Goal: Task Accomplishment & Management: Manage account settings

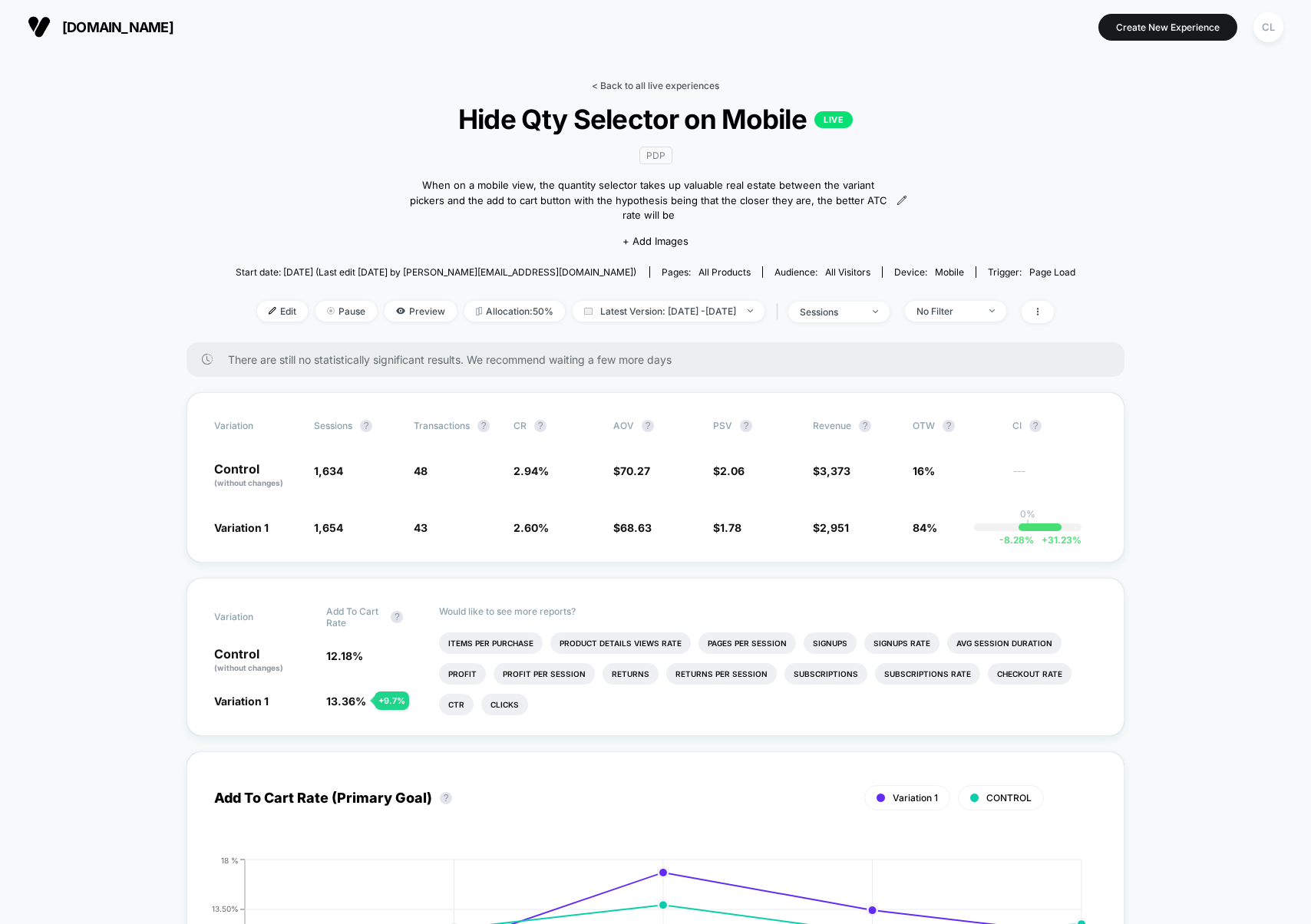
click at [607, 85] on link "< Back to all live experiences" at bounding box center [655, 86] width 128 height 12
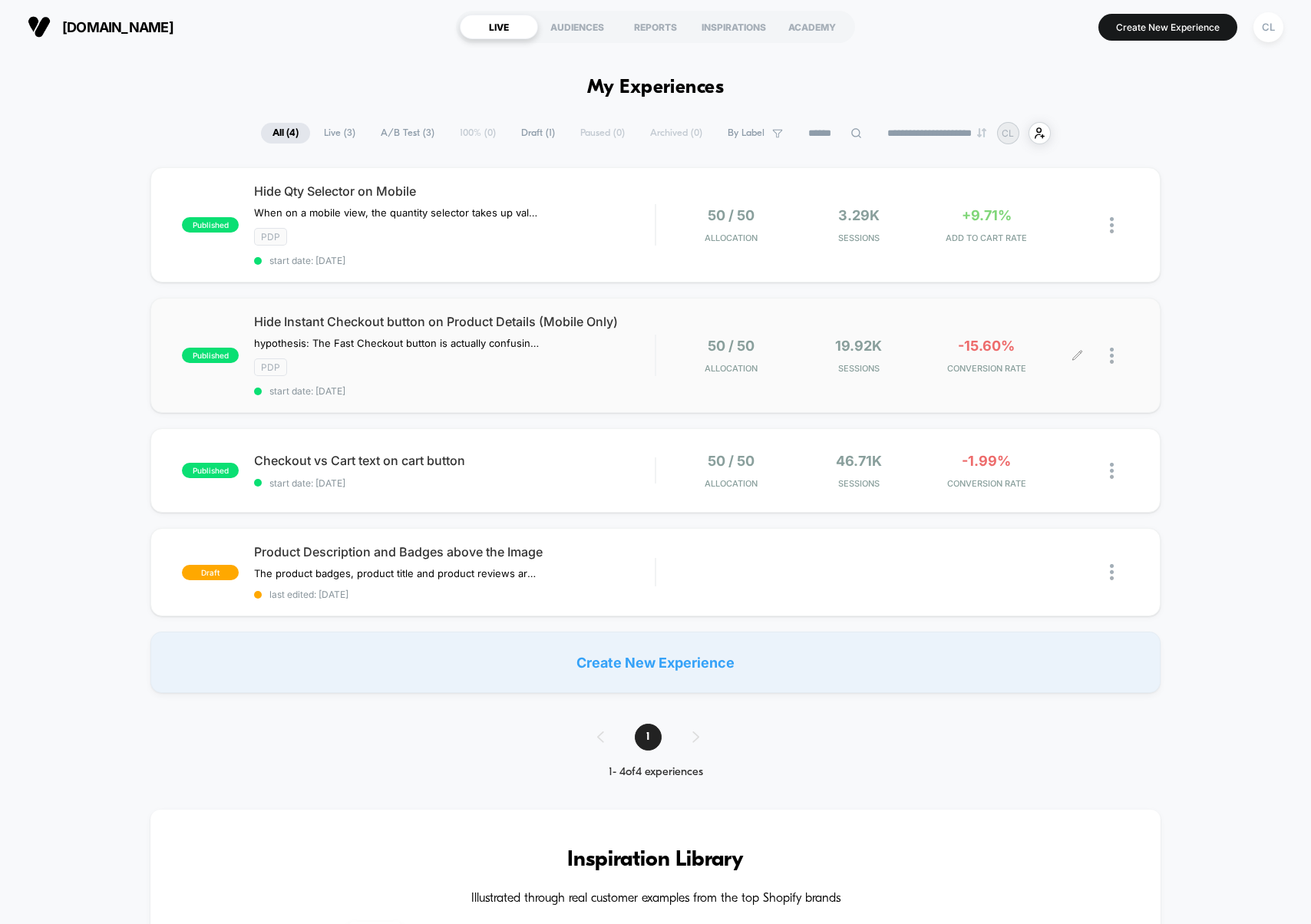
click at [1114, 362] on div at bounding box center [1119, 355] width 19 height 36
click at [1011, 336] on div "Pause" at bounding box center [1033, 338] width 138 height 34
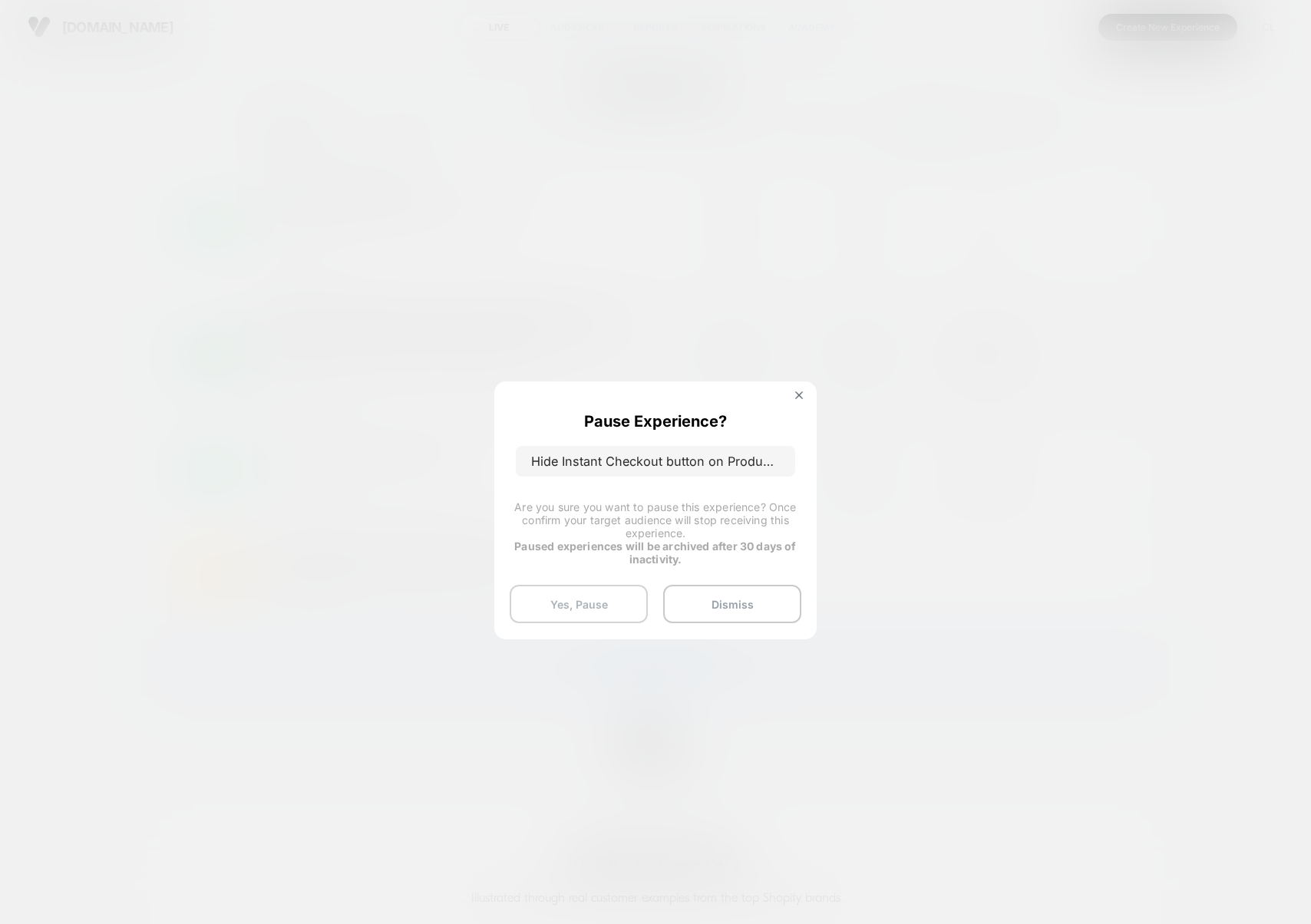
click at [611, 607] on button "Yes, Pause" at bounding box center [578, 604] width 138 height 38
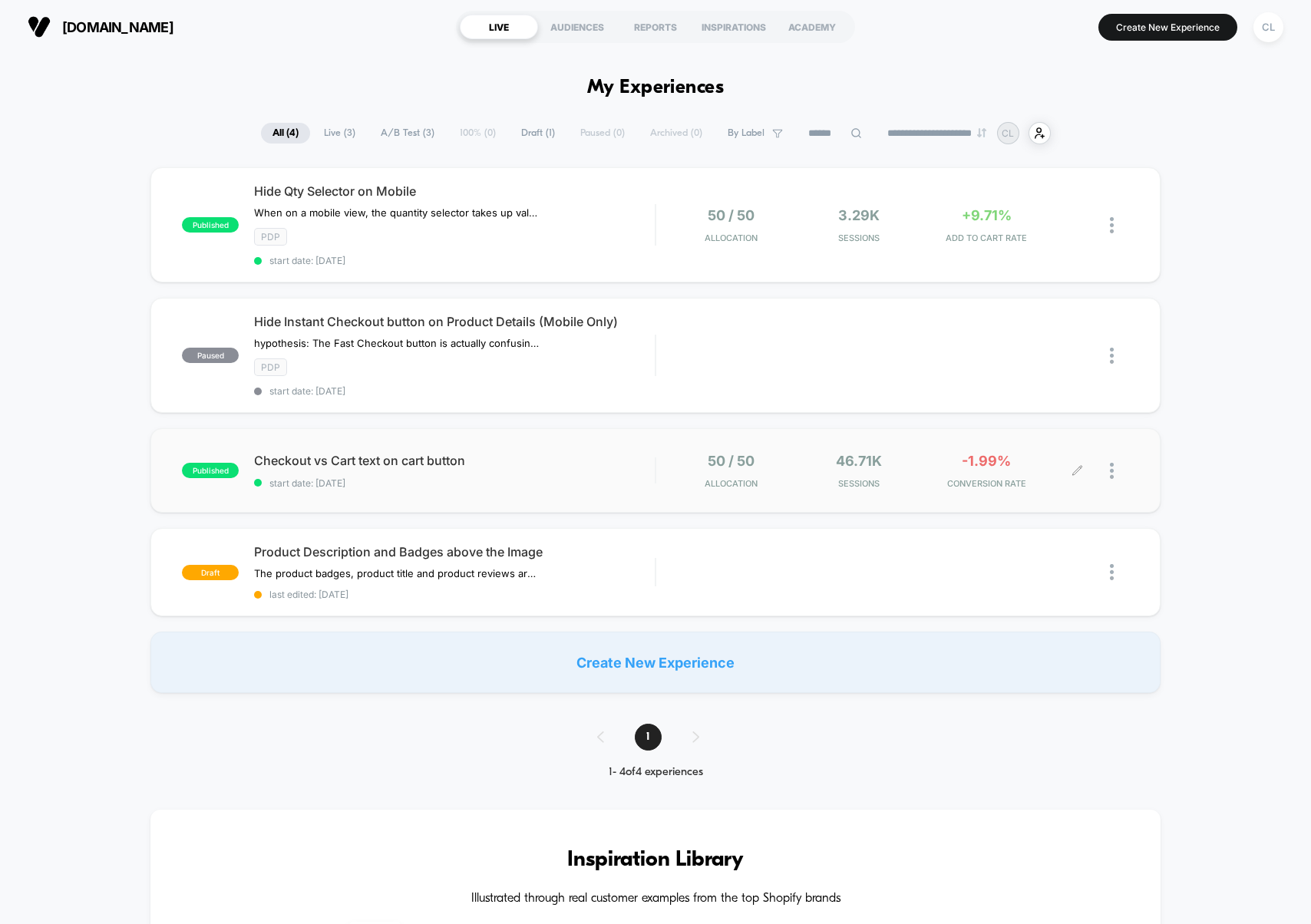
click at [1114, 473] on div at bounding box center [1119, 470] width 19 height 36
click at [1017, 454] on div "Pause" at bounding box center [1033, 454] width 138 height 34
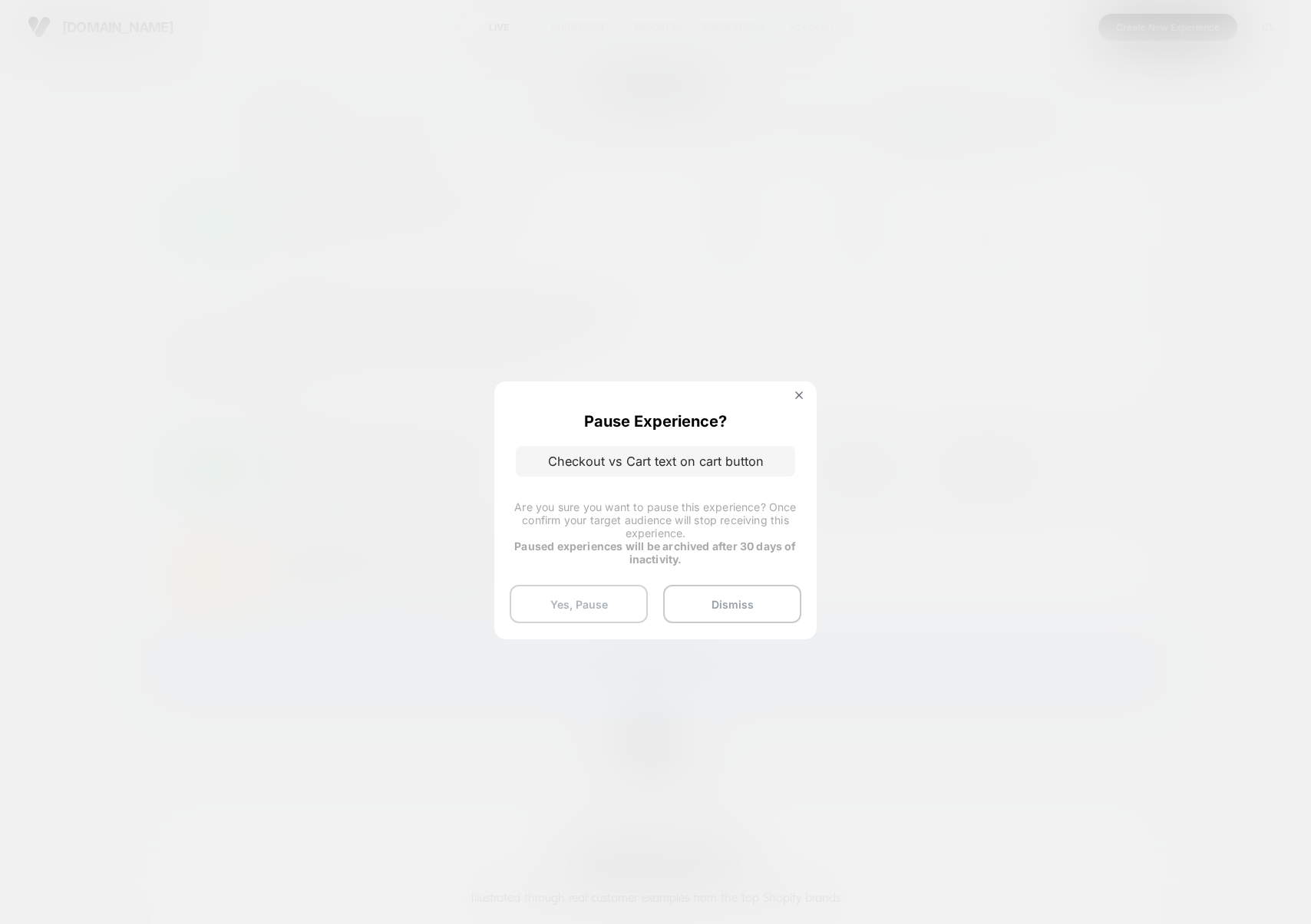
click at [585, 607] on button "Yes, Pause" at bounding box center [578, 604] width 138 height 38
